Goal: Navigation & Orientation: Find specific page/section

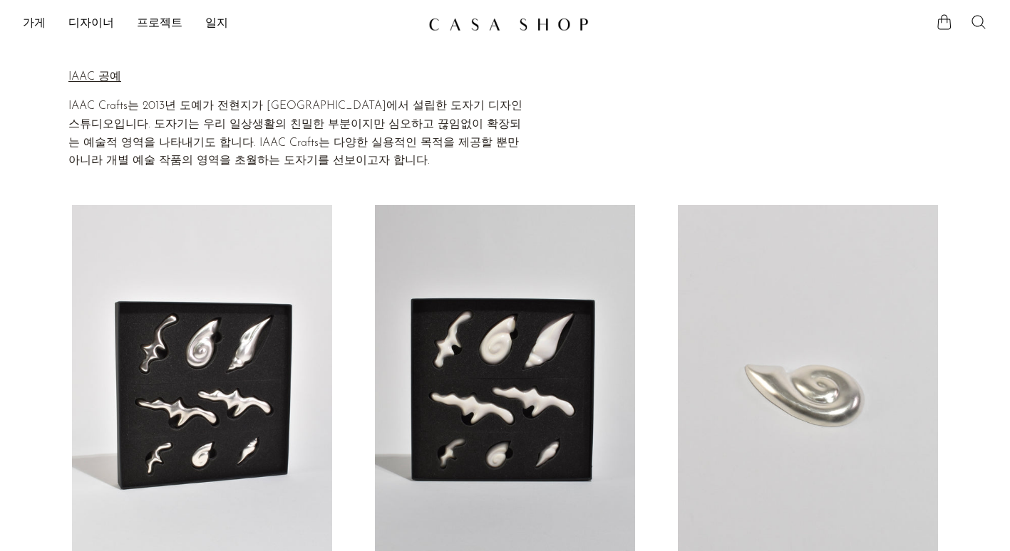
click at [39, 16] on link "가게" at bounding box center [34, 24] width 23 height 19
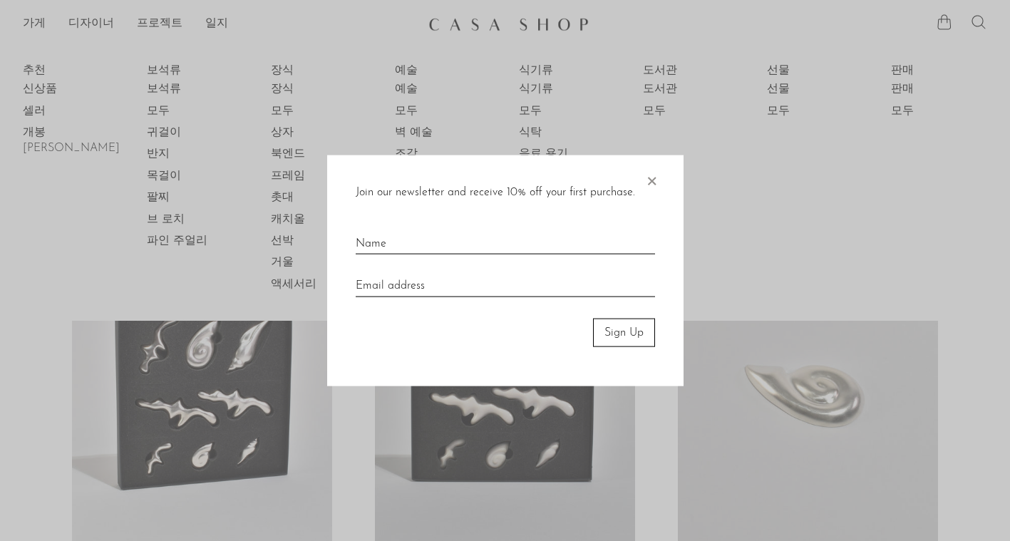
click at [654, 175] on span "×" at bounding box center [651, 178] width 14 height 46
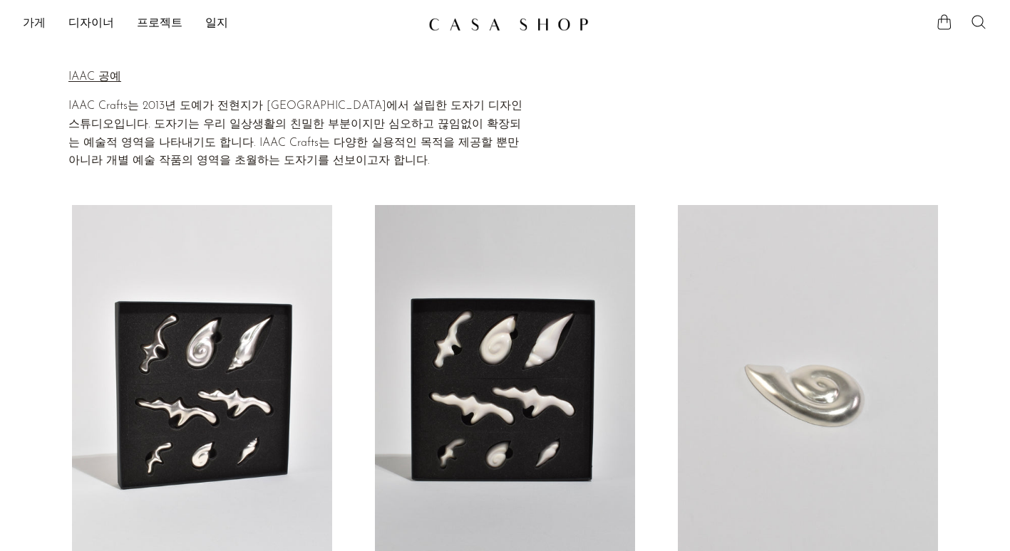
click at [36, 16] on link "가게" at bounding box center [34, 24] width 23 height 19
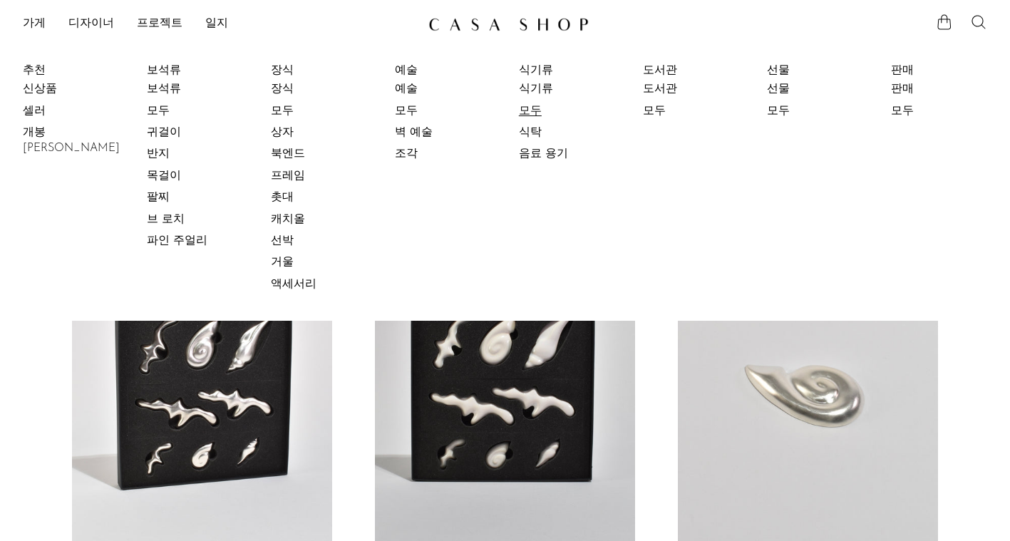
click at [536, 110] on link "모두" at bounding box center [572, 111] width 107 height 16
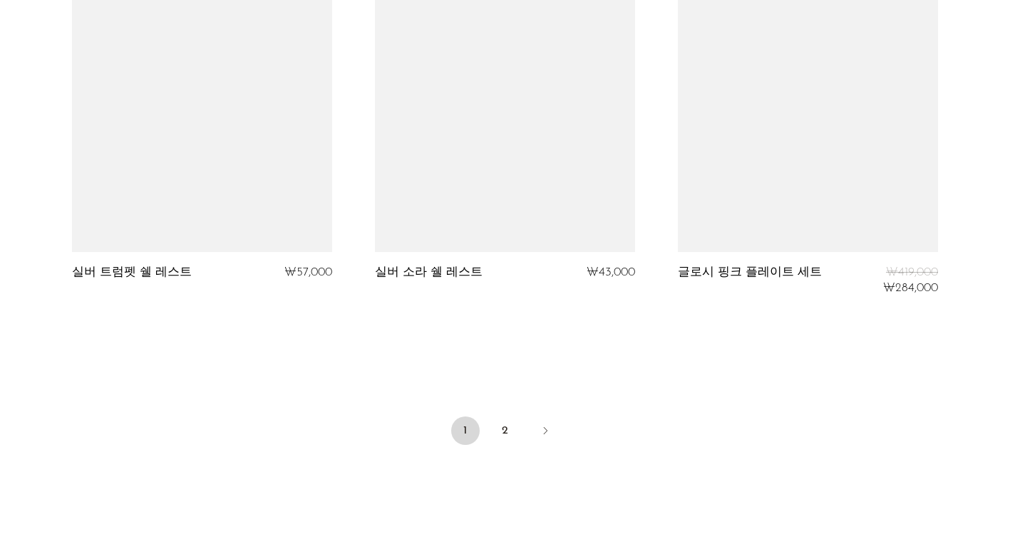
scroll to position [5059, 0]
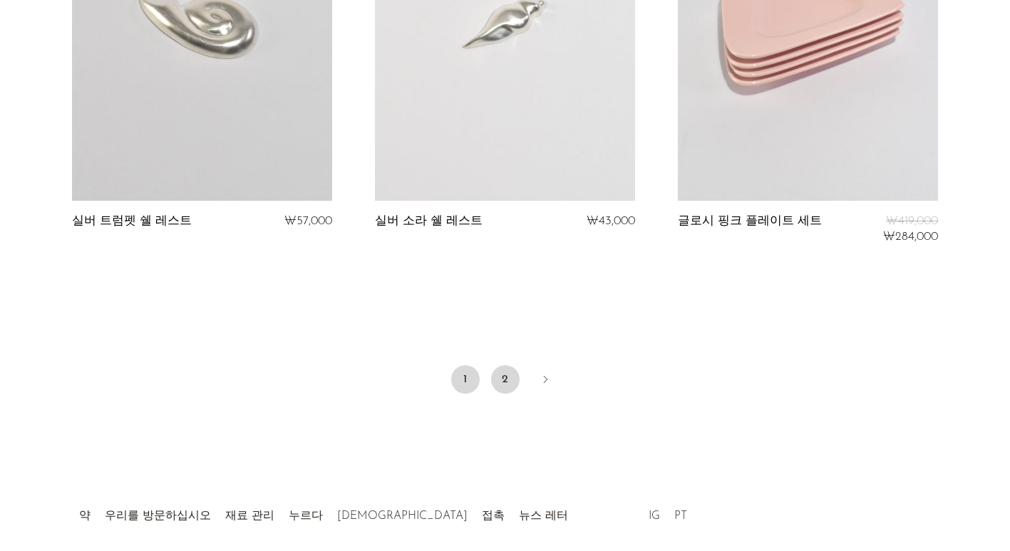
click at [502, 366] on link "2" at bounding box center [505, 380] width 28 height 28
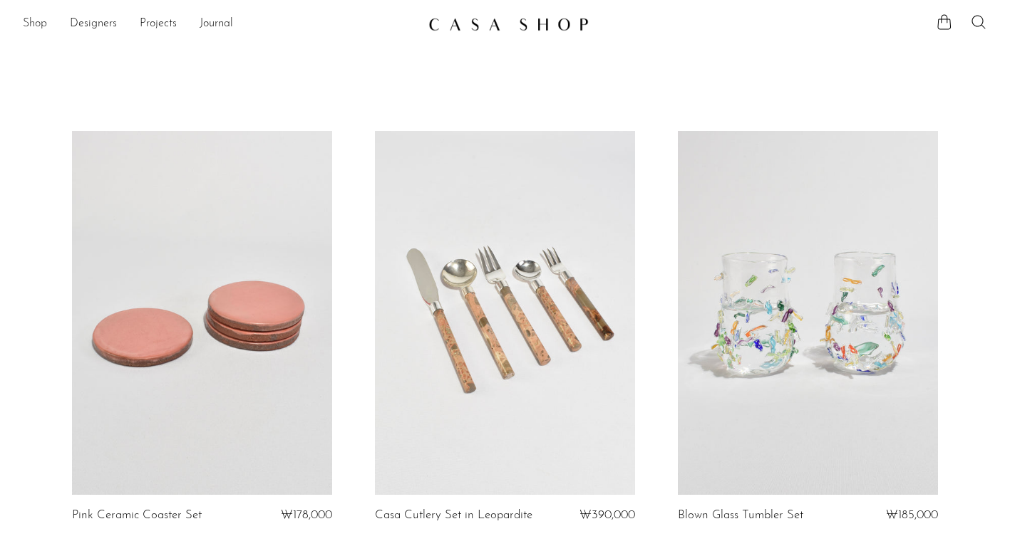
click at [31, 26] on link "Shop" at bounding box center [35, 24] width 24 height 19
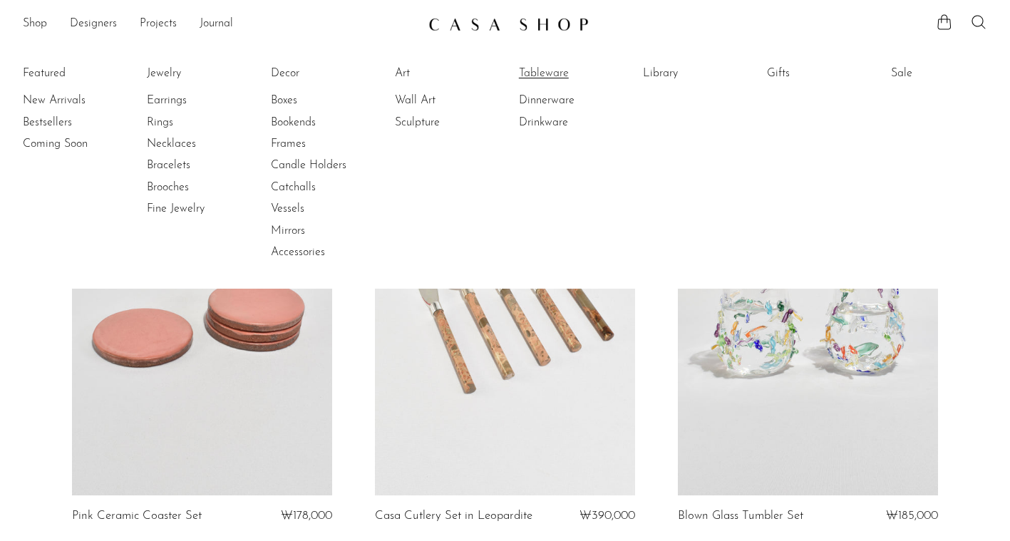
click at [553, 73] on link "Tableware" at bounding box center [572, 74] width 107 height 16
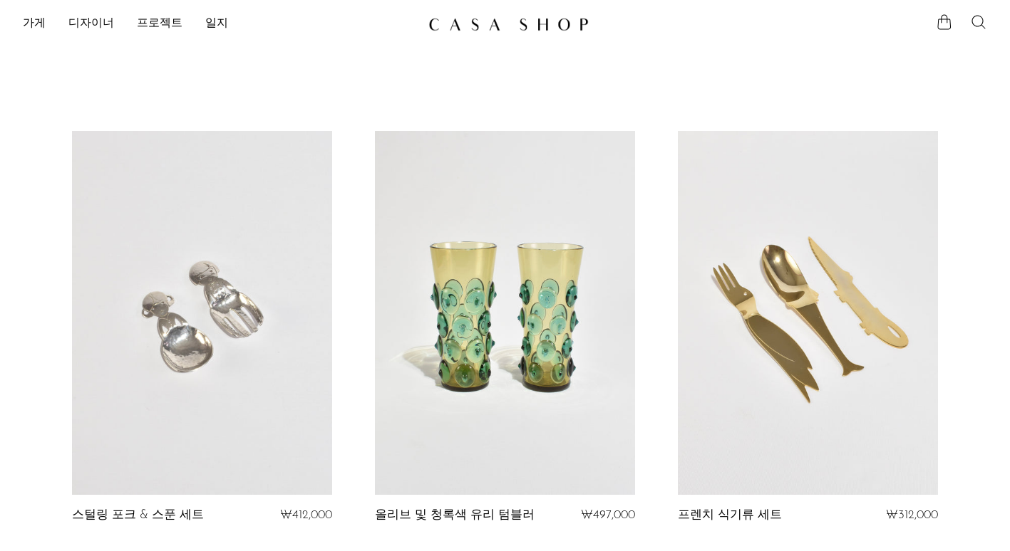
click at [90, 21] on link "디자이너" at bounding box center [91, 24] width 46 height 19
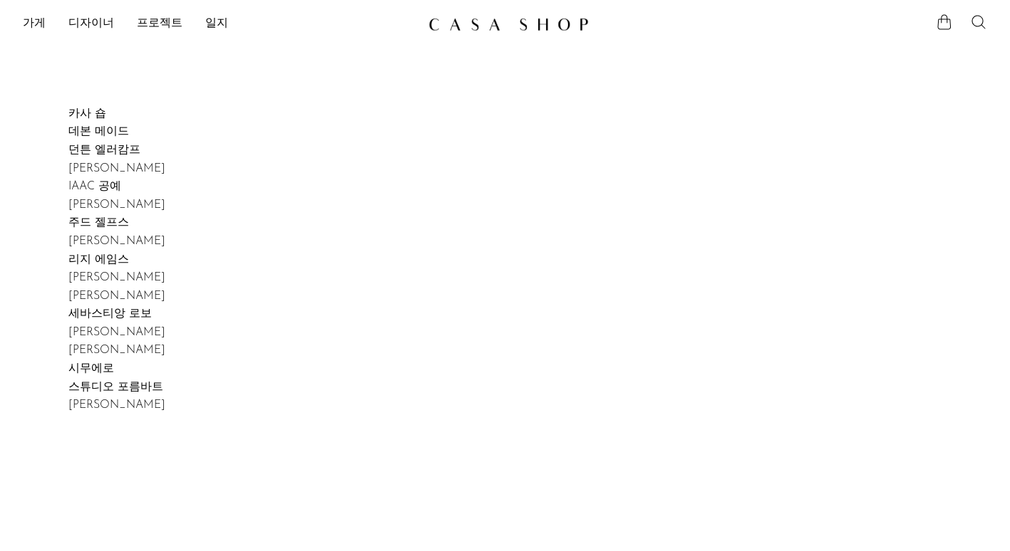
click at [23, 14] on li "가게 Featured New Arrivals Bestsellers Coming Soon Jewelry Jewelry All Earrings R…" at bounding box center [34, 24] width 23 height 24
click at [33, 21] on font "가게" at bounding box center [34, 23] width 23 height 11
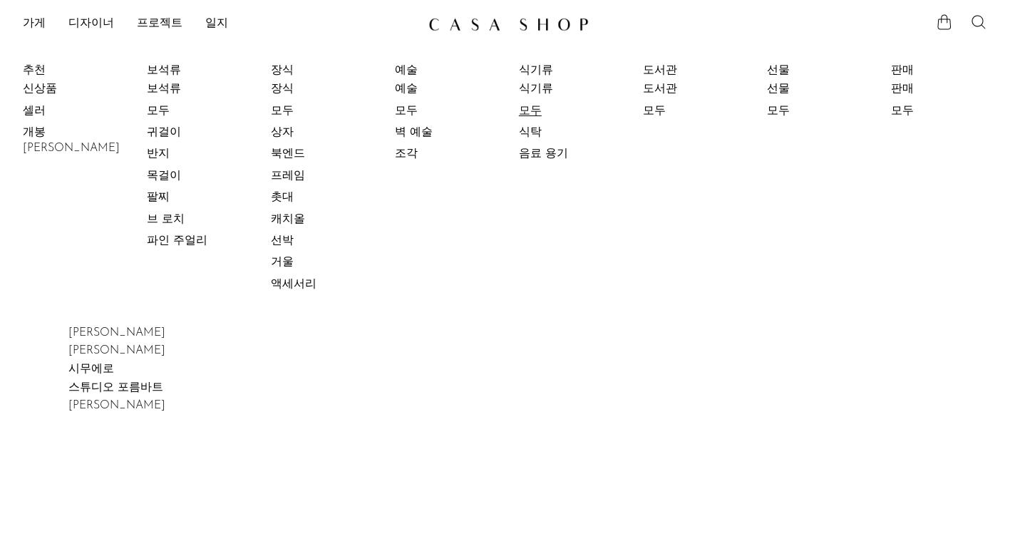
click at [543, 104] on link "모두" at bounding box center [572, 111] width 107 height 16
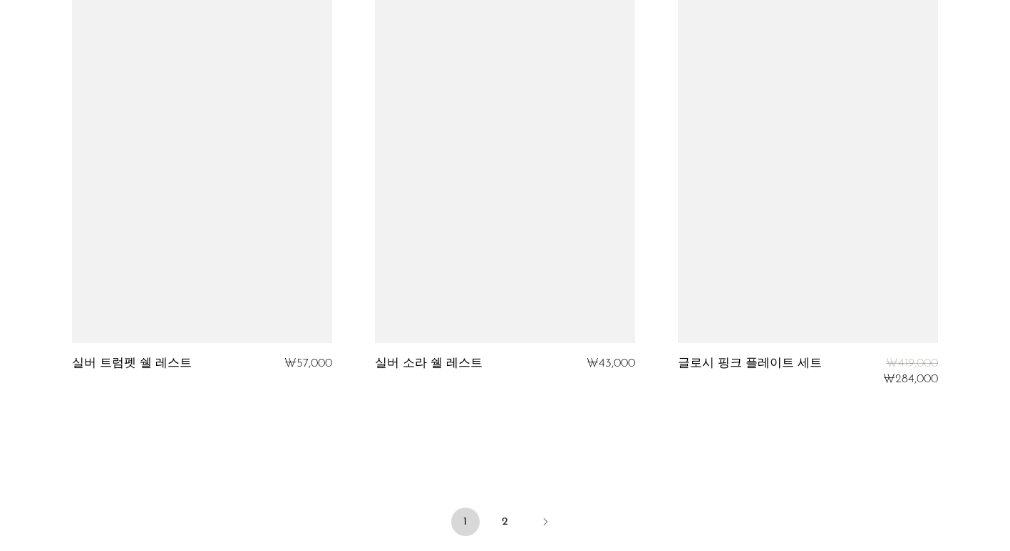
scroll to position [5093, 0]
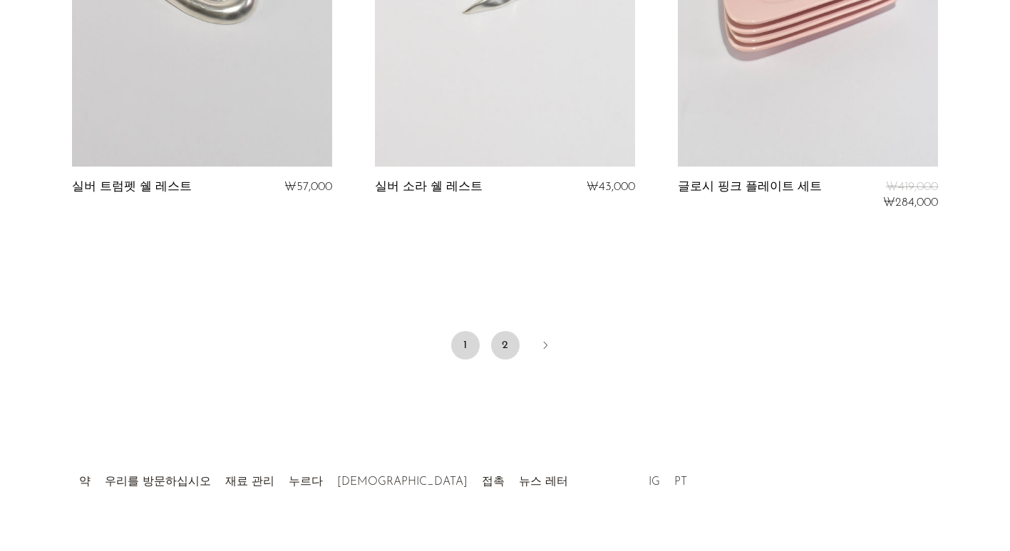
click at [499, 331] on link "2" at bounding box center [505, 345] width 28 height 28
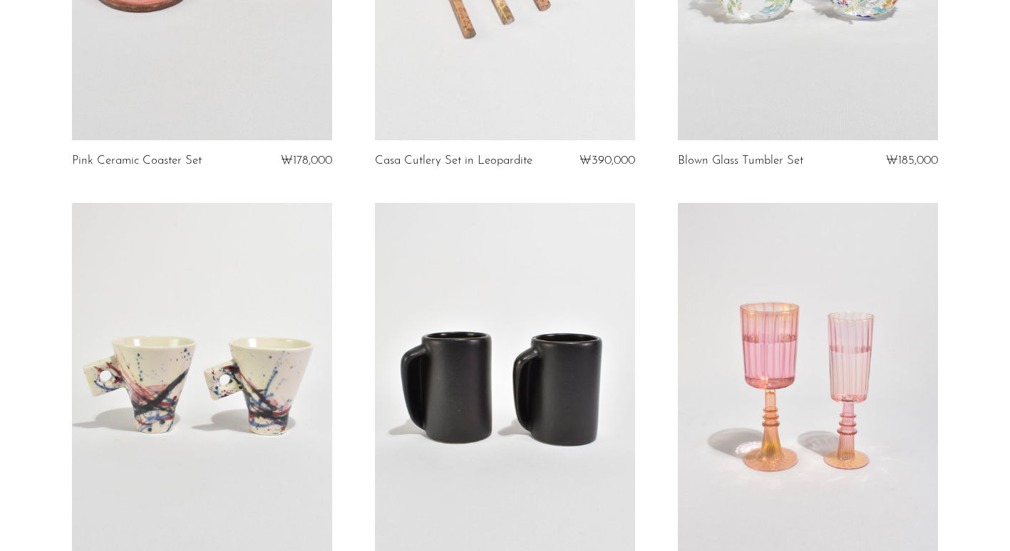
scroll to position [356, 0]
